Goal: Task Accomplishment & Management: Use online tool/utility

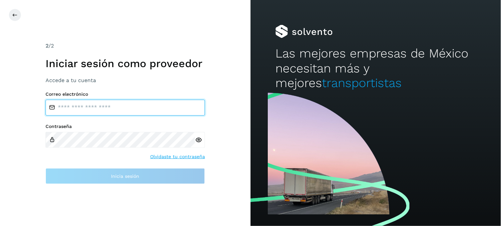
type input "**********"
click at [111, 109] on input "**********" at bounding box center [124, 108] width 159 height 16
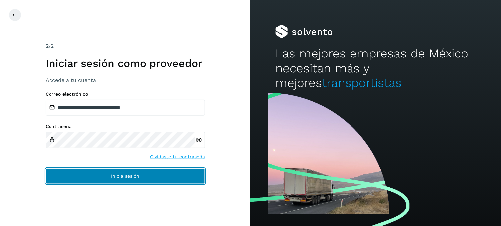
click at [111, 178] on span "Inicia sesión" at bounding box center [125, 176] width 28 height 5
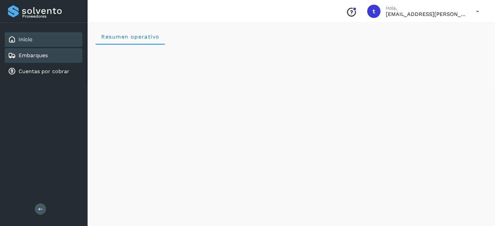
click at [52, 54] on div "Embarques" at bounding box center [44, 55] width 78 height 15
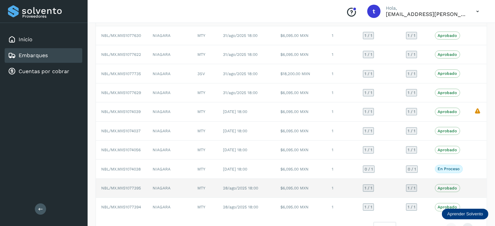
scroll to position [82, 0]
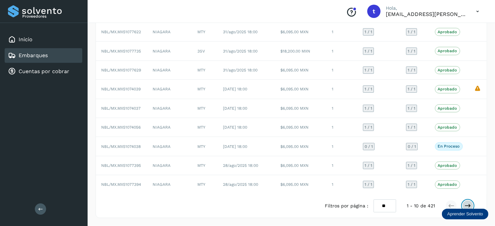
click at [467, 203] on icon at bounding box center [468, 205] width 7 height 7
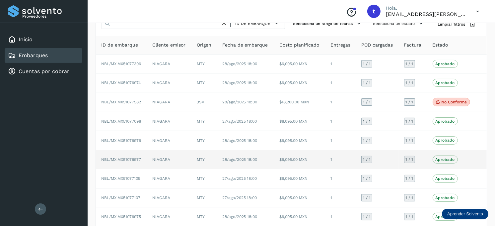
scroll to position [0, 0]
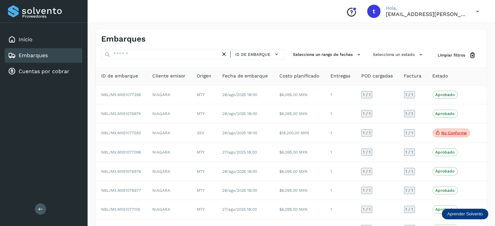
click at [54, 57] on div "Embarques" at bounding box center [44, 55] width 78 height 15
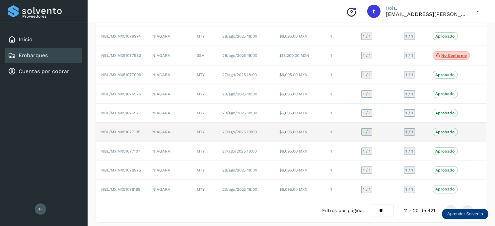
scroll to position [83, 0]
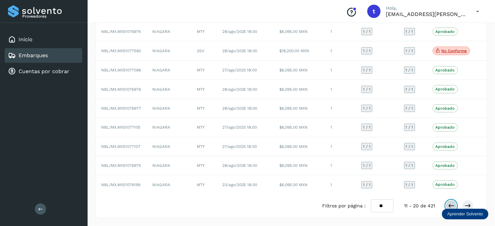
click at [448, 203] on icon at bounding box center [451, 205] width 7 height 7
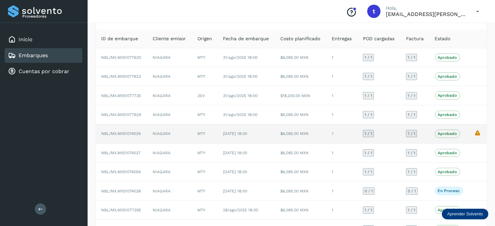
scroll to position [0, 0]
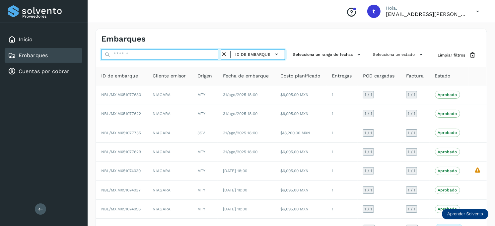
click at [179, 53] on input "text" at bounding box center [161, 54] width 120 height 11
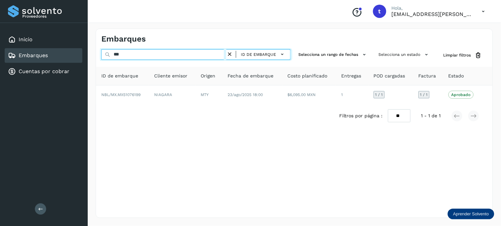
type input "**"
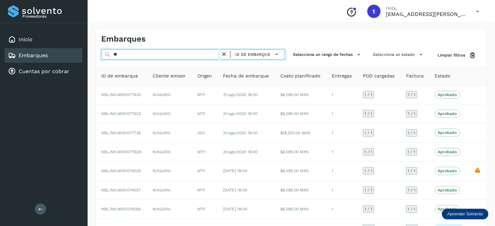
drag, startPoint x: 178, startPoint y: 53, endPoint x: 0, endPoint y: 30, distance: 179.8
click at [0, 30] on html "Proveedores Inicio Embarques Cuentas por cobrar Salir Conoce nuestros beneficio…" at bounding box center [247, 154] width 495 height 308
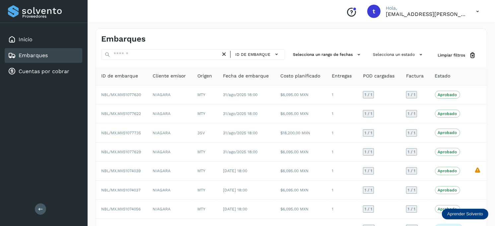
click at [50, 54] on div "Embarques" at bounding box center [44, 55] width 78 height 15
